Goal: Check status: Check status

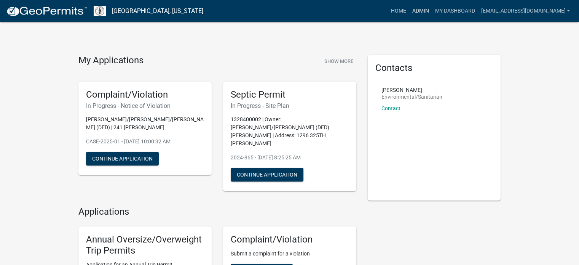
click at [409, 13] on link "Admin" at bounding box center [420, 11] width 23 height 14
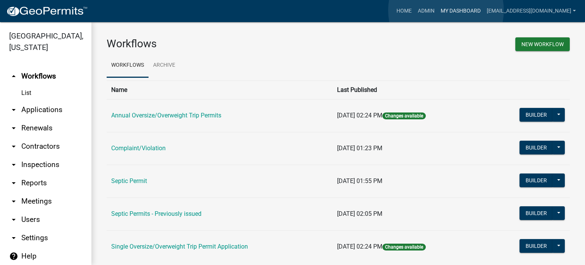
click at [446, 10] on link "My Dashboard" at bounding box center [461, 11] width 46 height 14
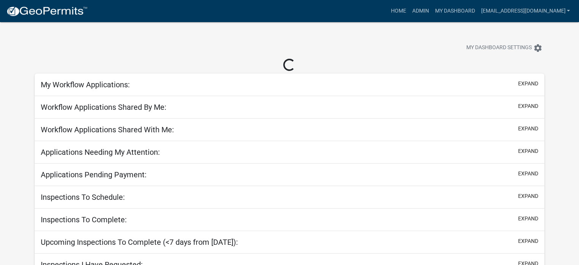
select select "3: 100"
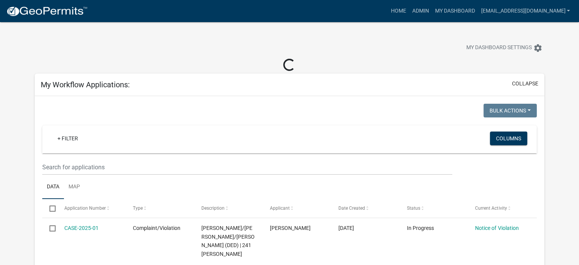
select select "3: 100"
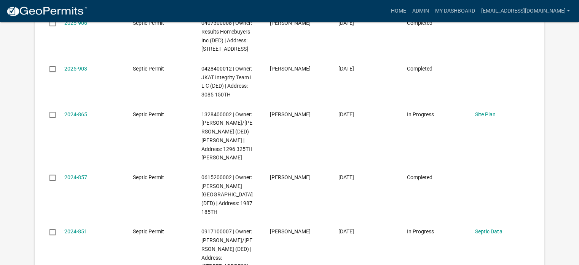
select select "3: 100"
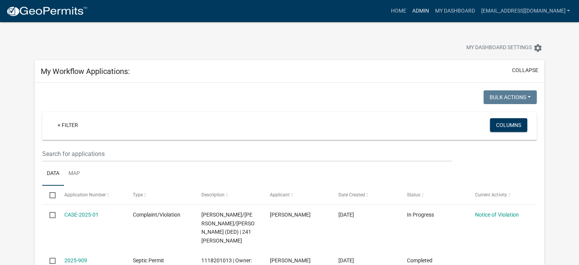
click at [409, 10] on link "Admin" at bounding box center [420, 11] width 23 height 14
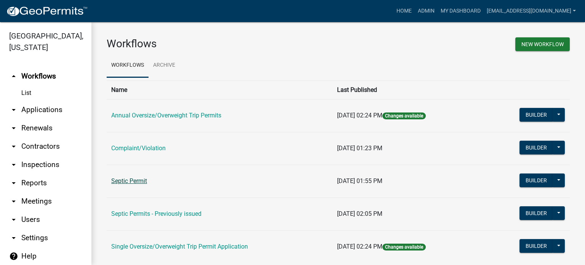
click at [126, 182] on link "Septic Permit" at bounding box center [129, 180] width 36 height 7
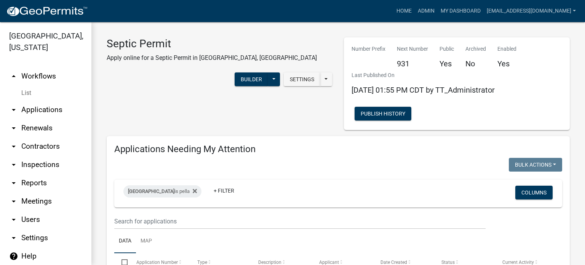
select select "3: 100"
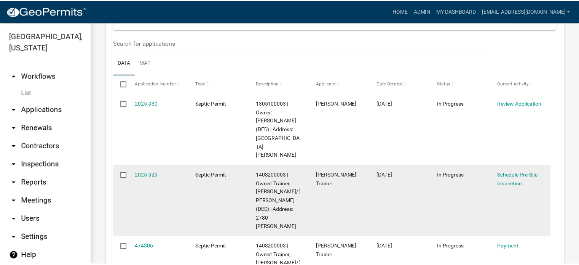
scroll to position [1105, 0]
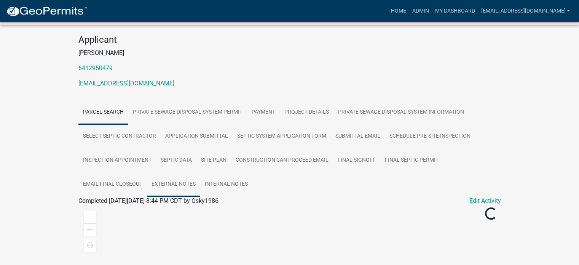
scroll to position [76, 0]
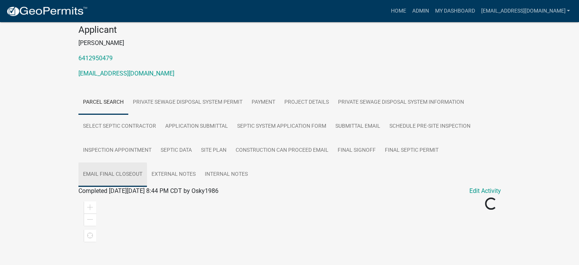
click at [111, 173] on link "Email Final Closeout" at bounding box center [112, 174] width 69 height 24
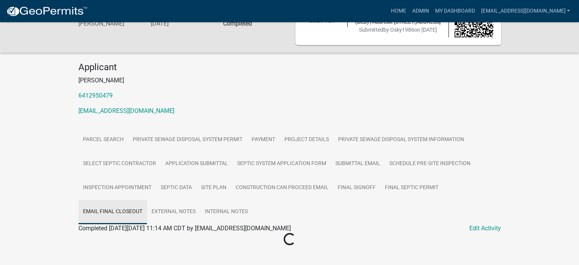
scroll to position [52, 0]
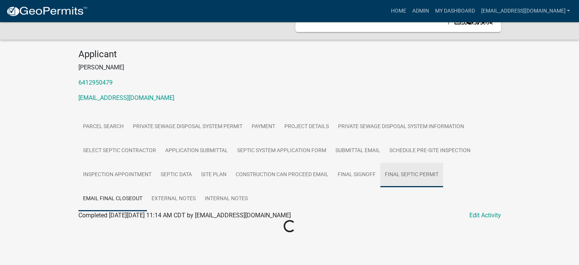
click at [402, 175] on link "Final Septic Permit" at bounding box center [412, 175] width 63 height 24
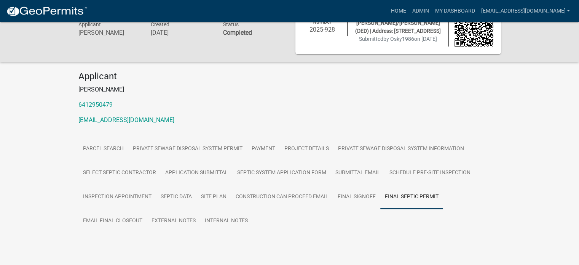
scroll to position [48, 0]
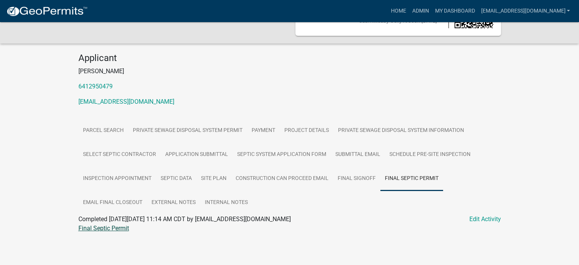
click at [98, 228] on link "Final Septic Permit" at bounding box center [103, 227] width 51 height 7
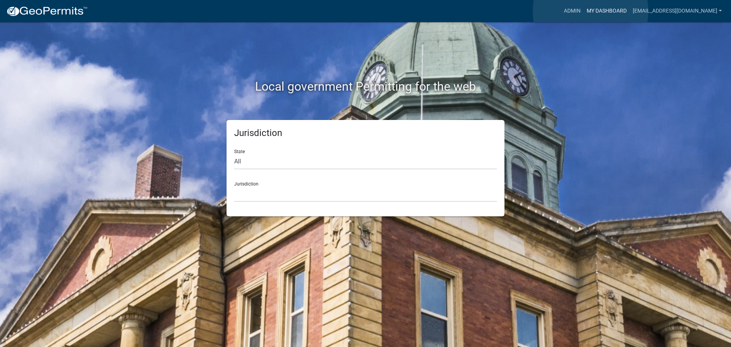
click at [591, 11] on link "My Dashboard" at bounding box center [607, 11] width 46 height 14
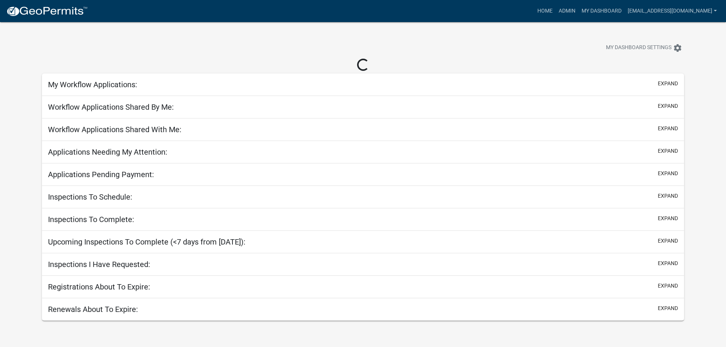
select select "3: 100"
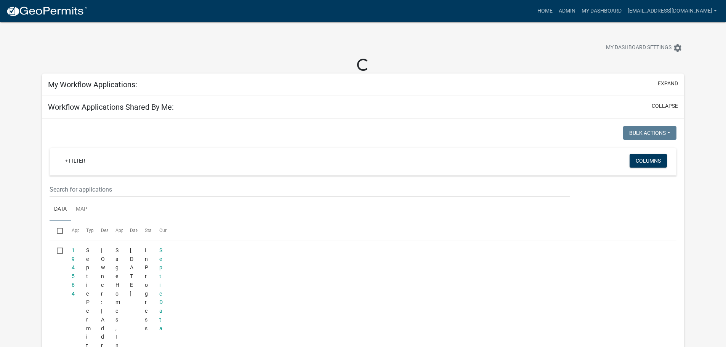
select select "3: 100"
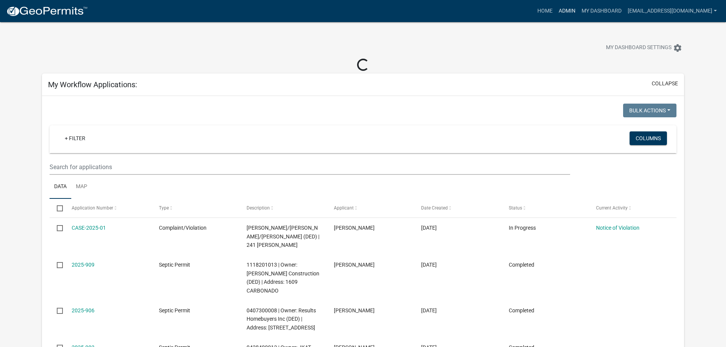
click at [555, 10] on link "Admin" at bounding box center [566, 11] width 23 height 14
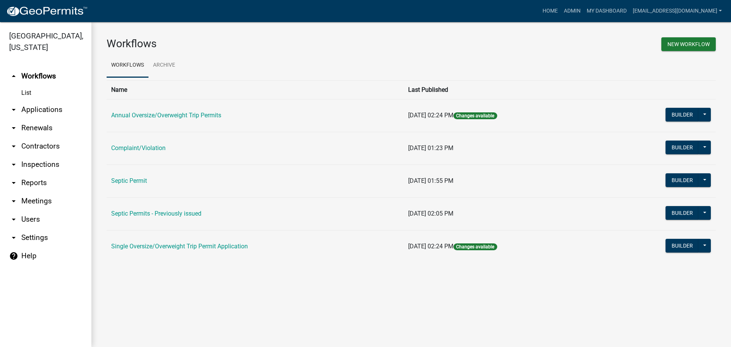
click at [128, 181] on link "Septic Permit" at bounding box center [129, 180] width 36 height 7
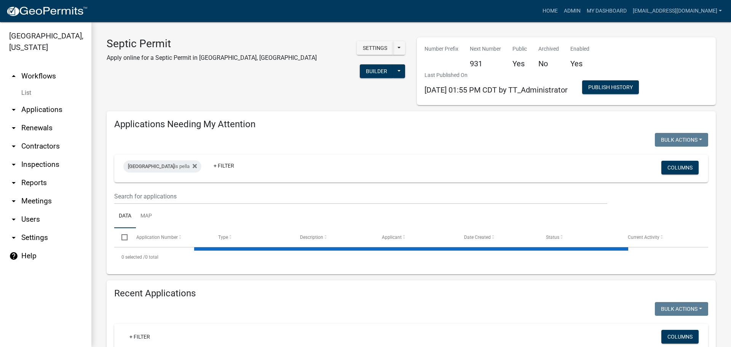
select select "3: 100"
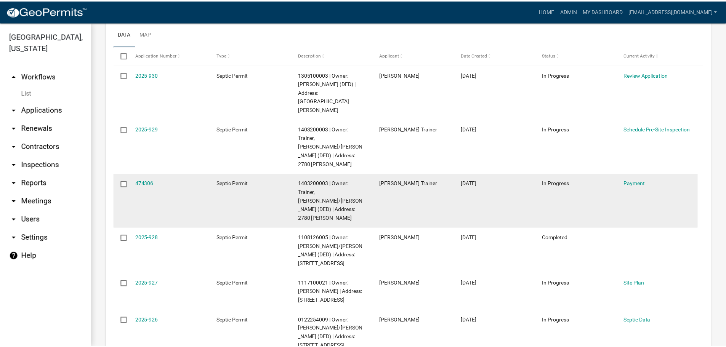
scroll to position [876, 0]
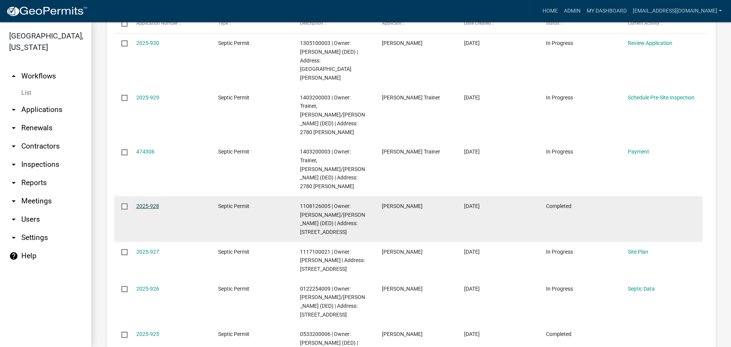
click at [145, 203] on link "2025-928" at bounding box center [147, 206] width 23 height 6
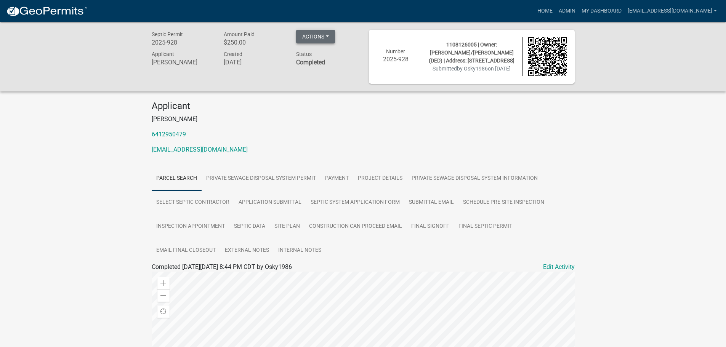
click at [325, 37] on button "Actions" at bounding box center [315, 37] width 39 height 14
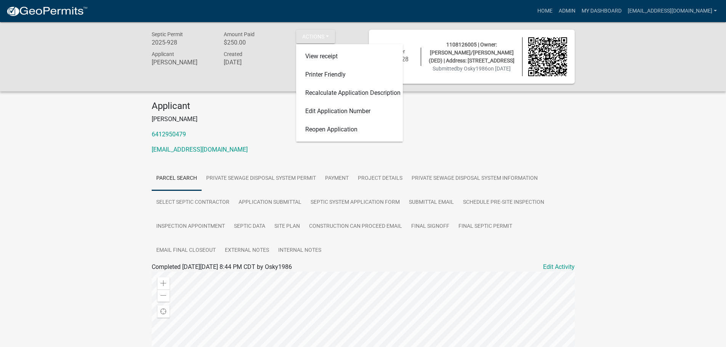
click at [481, 137] on p "6412950479" at bounding box center [363, 134] width 423 height 9
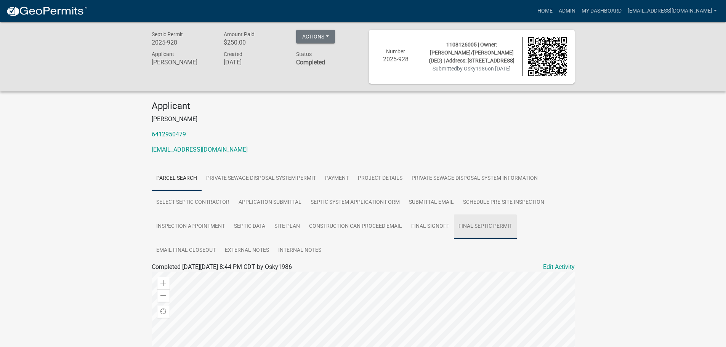
click at [477, 227] on link "Final Septic Permit" at bounding box center [485, 226] width 63 height 24
click at [187, 275] on link "Final Septic Permit" at bounding box center [177, 275] width 51 height 7
